Goal: Task Accomplishment & Management: Manage account settings

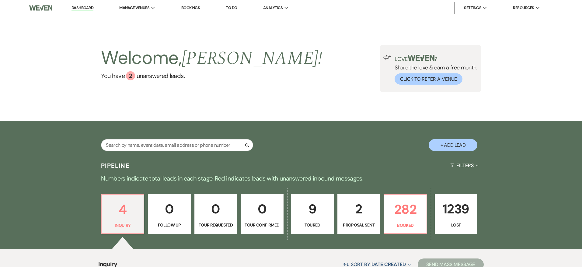
click at [317, 209] on p "9" at bounding box center [312, 209] width 35 height 20
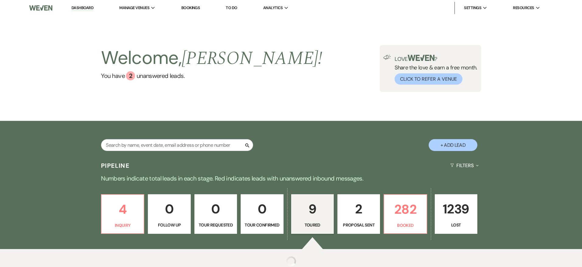
select select "5"
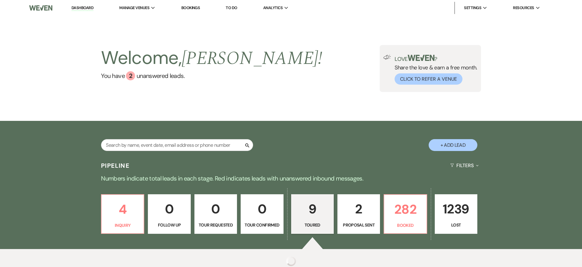
select select "5"
